Goal: Information Seeking & Learning: Understand process/instructions

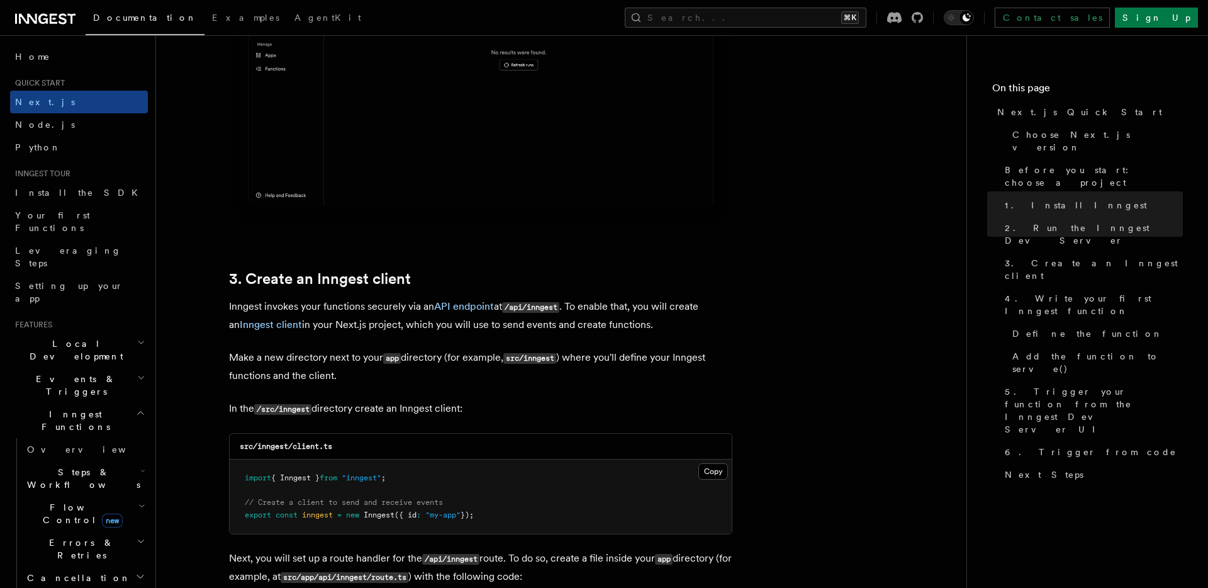
scroll to position [1267, 0]
click at [311, 304] on p "Inngest invokes your functions securely via an API endpoint at /api/inngest . T…" at bounding box center [480, 314] width 503 height 36
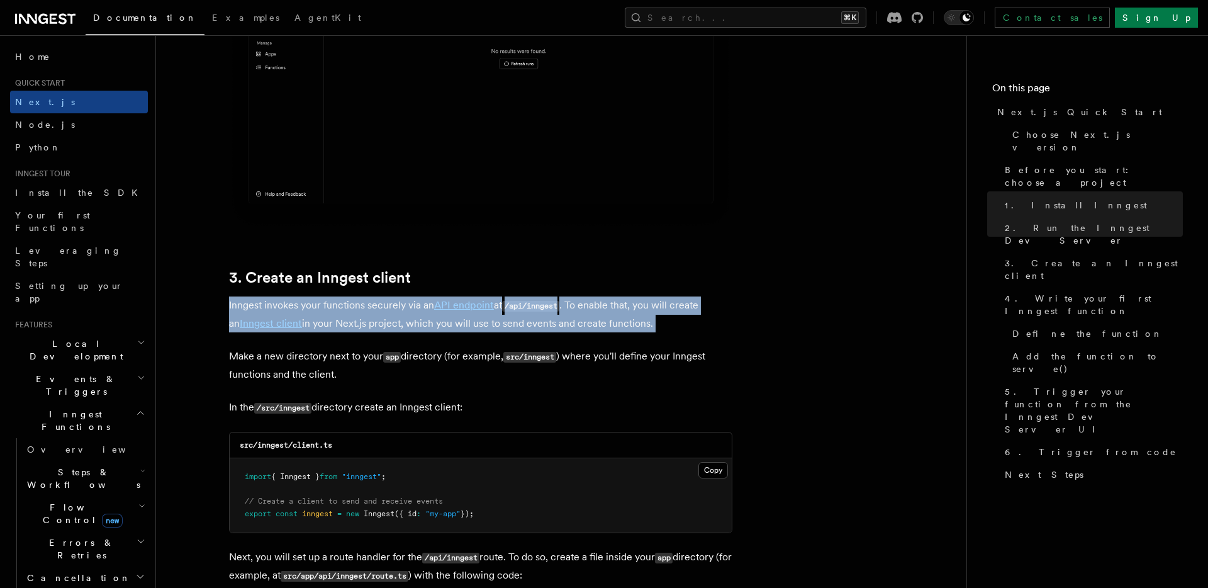
click at [311, 304] on p "Inngest invokes your functions securely via an API endpoint at /api/inngest . T…" at bounding box center [480, 314] width 503 height 36
click at [333, 306] on p "Inngest invokes your functions securely via an API endpoint at /api/inngest . T…" at bounding box center [480, 314] width 503 height 36
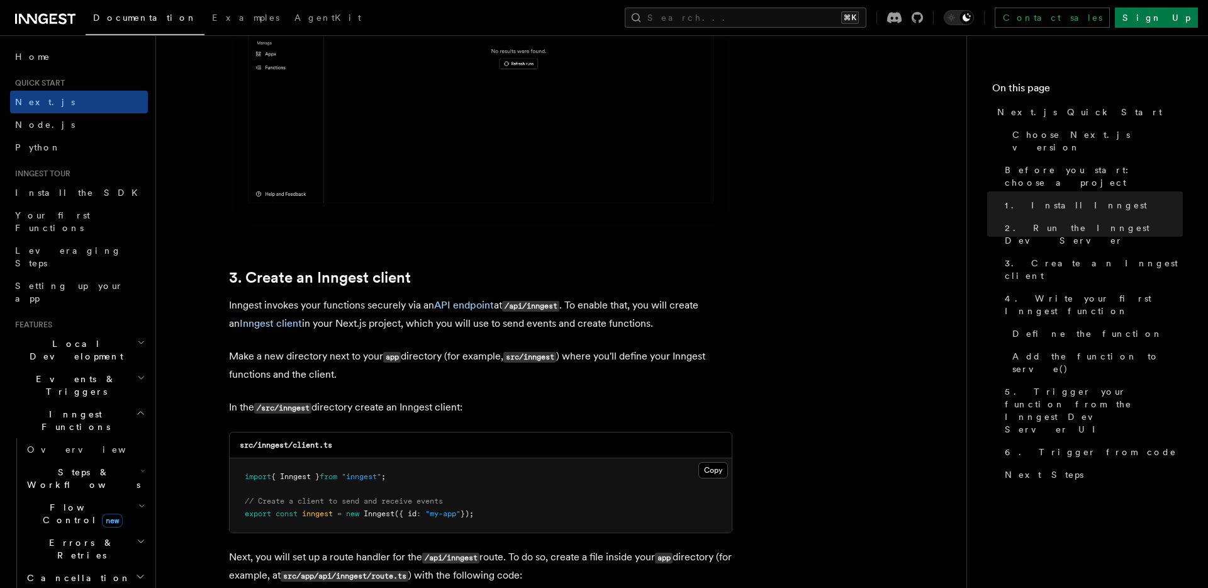
click at [393, 305] on p "Inngest invokes your functions securely via an API endpoint at /api/inngest . T…" at bounding box center [480, 314] width 503 height 36
click at [600, 304] on p "Inngest invokes your functions securely via an API endpoint at /api/inngest . T…" at bounding box center [480, 314] width 503 height 36
click at [359, 356] on p "Make a new directory next to your app directory (for example, src/inngest ) whe…" at bounding box center [480, 365] width 503 height 36
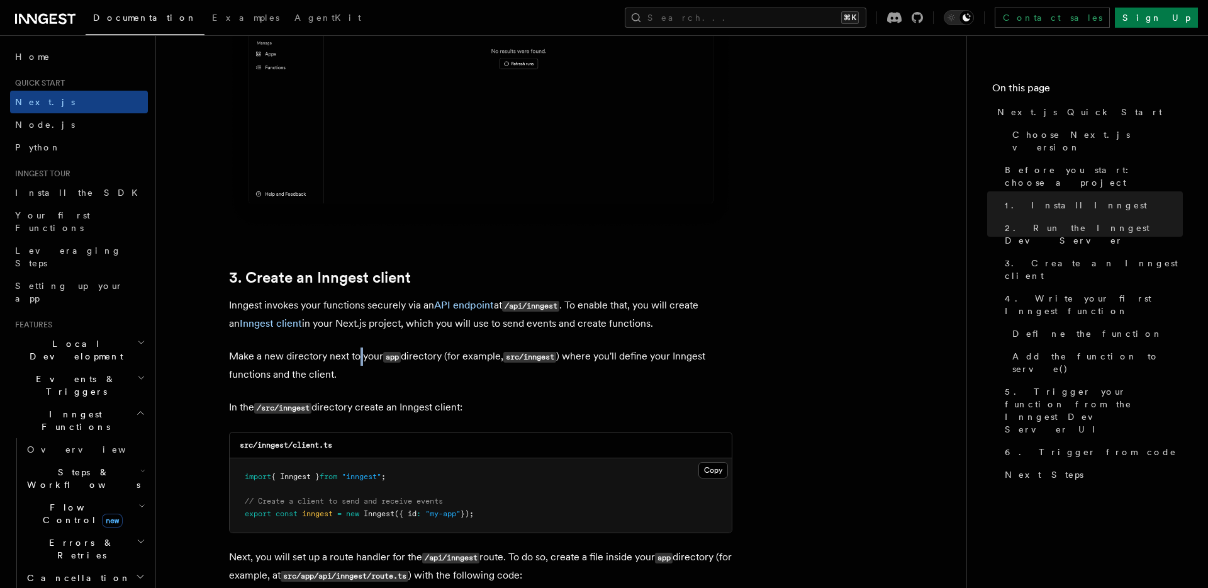
click at [359, 356] on p "Make a new directory next to your app directory (for example, src/inngest ) whe…" at bounding box center [480, 365] width 503 height 36
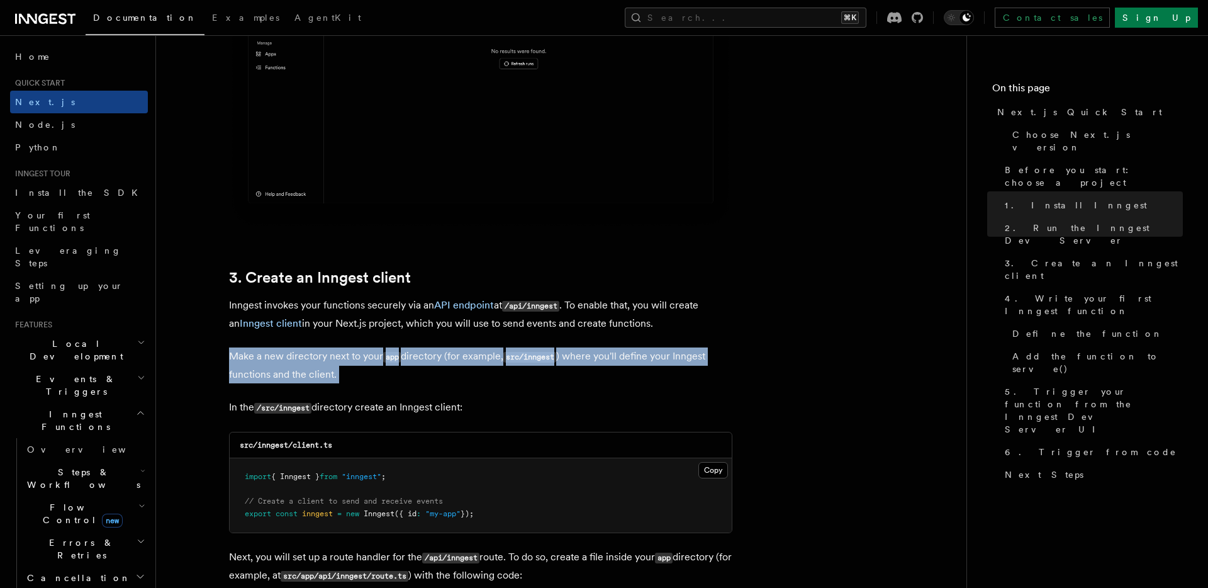
click at [359, 356] on p "Make a new directory next to your app directory (for example, src/inngest ) whe…" at bounding box center [480, 365] width 503 height 36
click at [424, 359] on p "Make a new directory next to your app directory (for example, src/inngest ) whe…" at bounding box center [480, 365] width 503 height 36
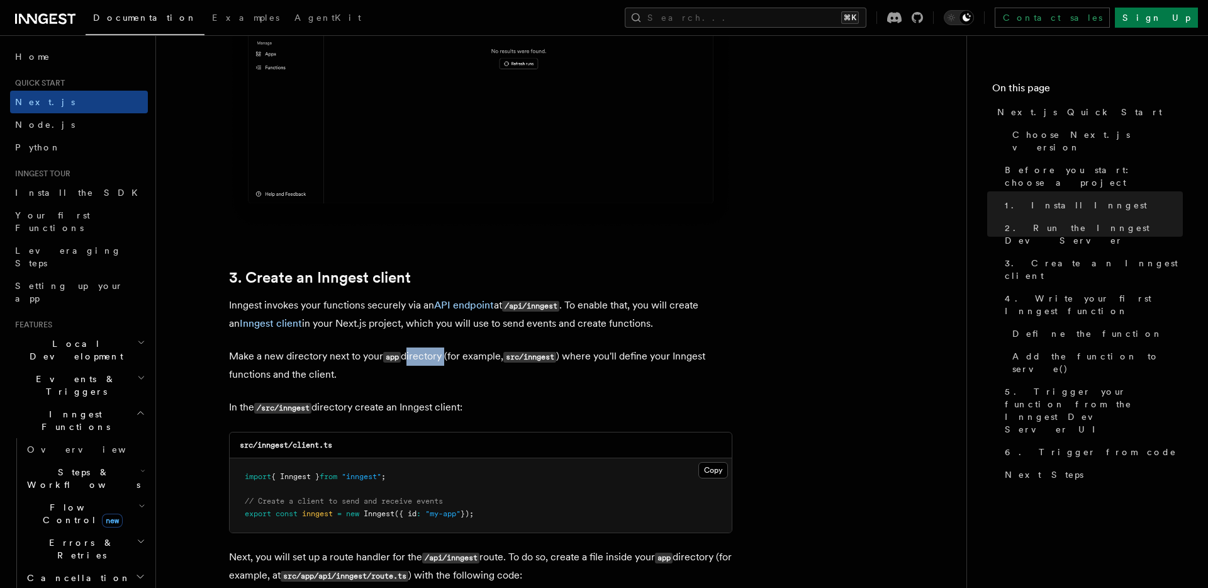
click at [424, 359] on p "Make a new directory next to your app directory (for example, src/inngest ) whe…" at bounding box center [480, 365] width 503 height 36
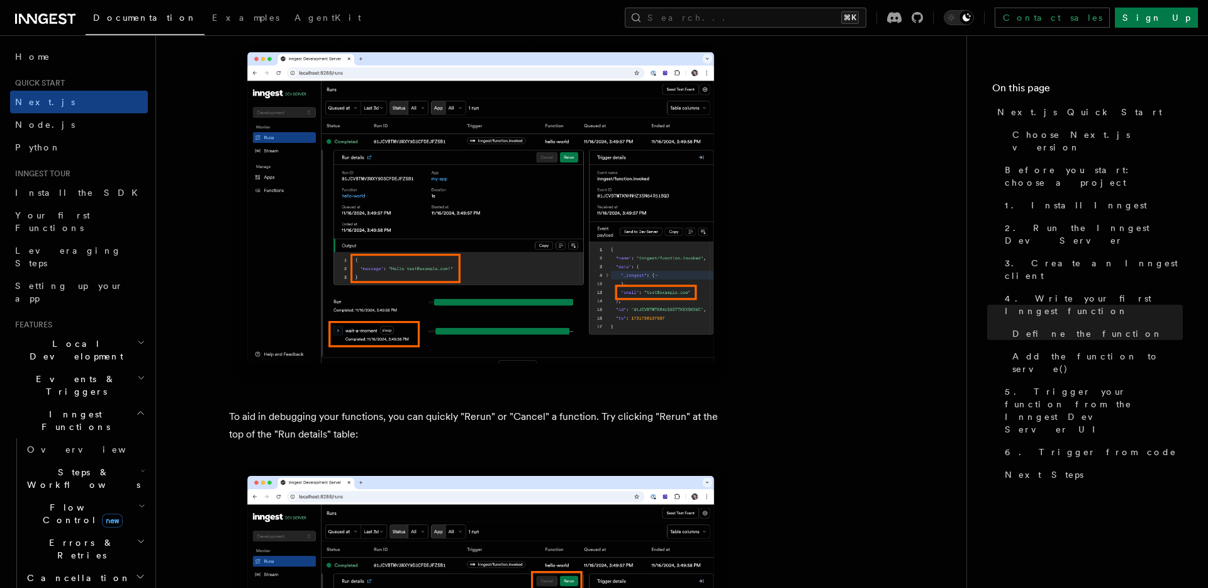
scroll to position [5158, 0]
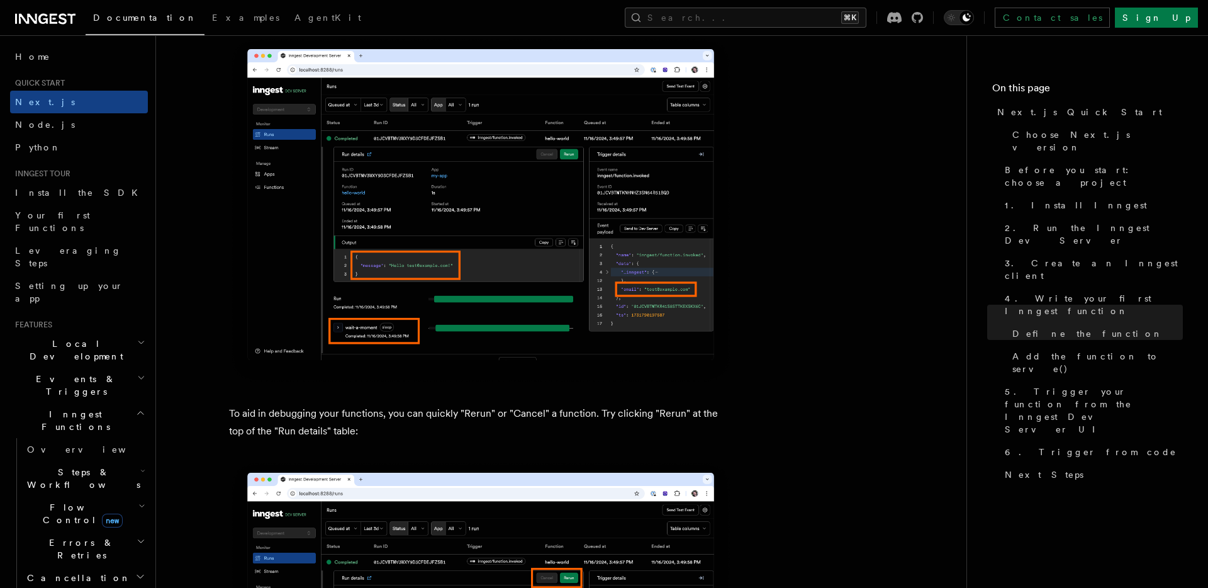
click at [510, 412] on p "To aid in debugging your functions, you can quickly "Rerun" or "Cancel" a funct…" at bounding box center [480, 421] width 503 height 35
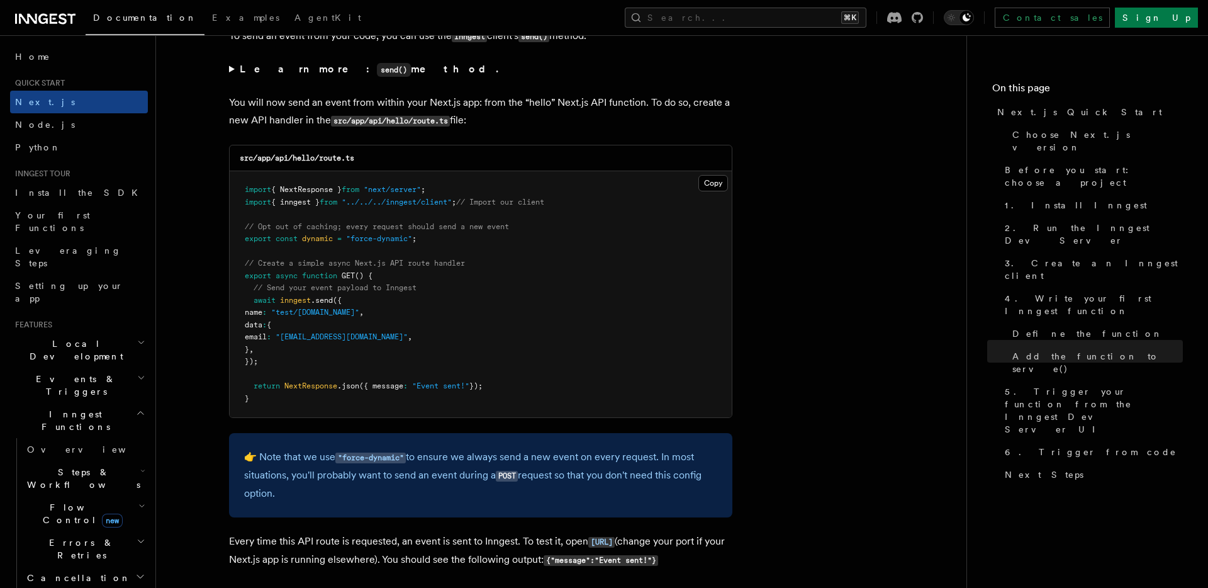
scroll to position [6552, 0]
click at [397, 286] on span "// Send your event payload to Inngest" at bounding box center [334, 286] width 163 height 9
click at [438, 308] on pre "import { NextResponse } from "next/server" ; import { inngest } from "../../../…" at bounding box center [481, 293] width 502 height 246
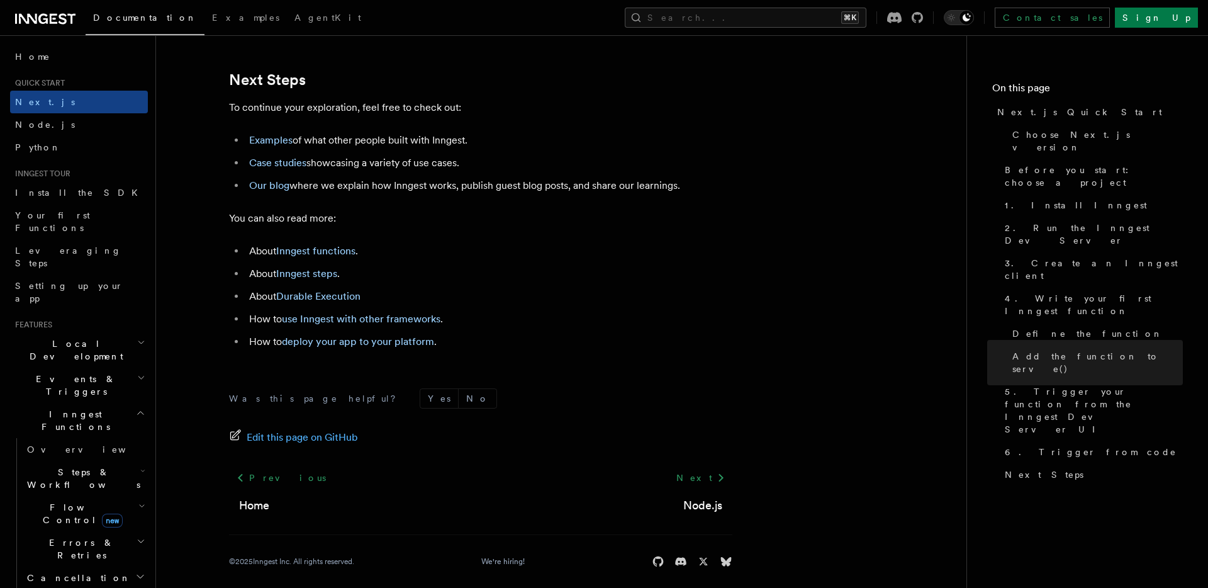
scroll to position [7885, 0]
